Goal: Find specific page/section: Find specific page/section

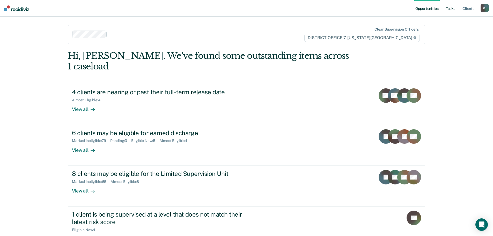
click at [452, 6] on link "Tasks" at bounding box center [450, 8] width 11 height 17
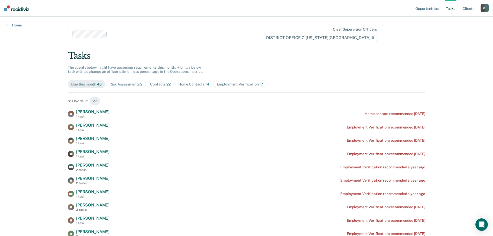
click at [161, 85] on div "Contacts 22" at bounding box center [160, 84] width 20 height 4
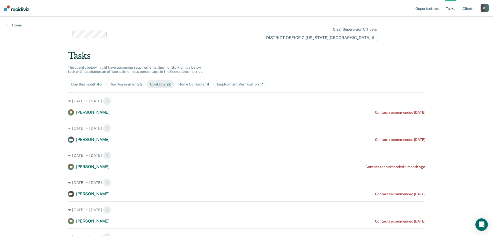
click at [188, 85] on div "Home Contacts 14" at bounding box center [193, 84] width 31 height 4
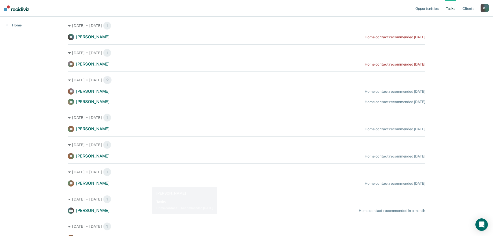
scroll to position [211, 0]
